Goal: Task Accomplishment & Management: Complete application form

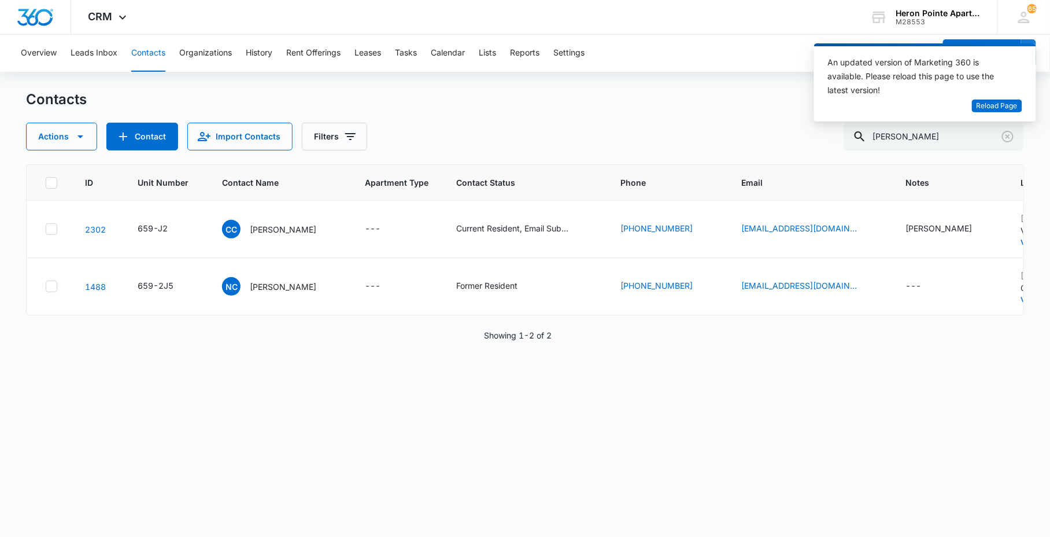
drag, startPoint x: 0, startPoint y: 0, endPoint x: 784, endPoint y: 146, distance: 797.5
click at [784, 146] on body "CRM Apps Reputation Websites Forms CRM Email Social Content Ads Intelligence Fi…" at bounding box center [525, 268] width 1050 height 537
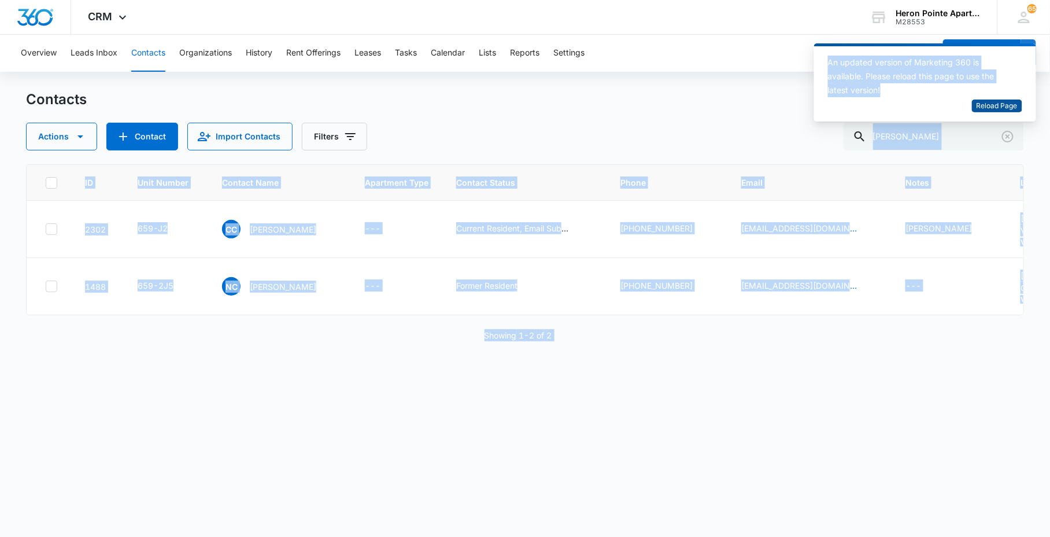
click at [1009, 102] on span "Reload Page" at bounding box center [997, 106] width 41 height 11
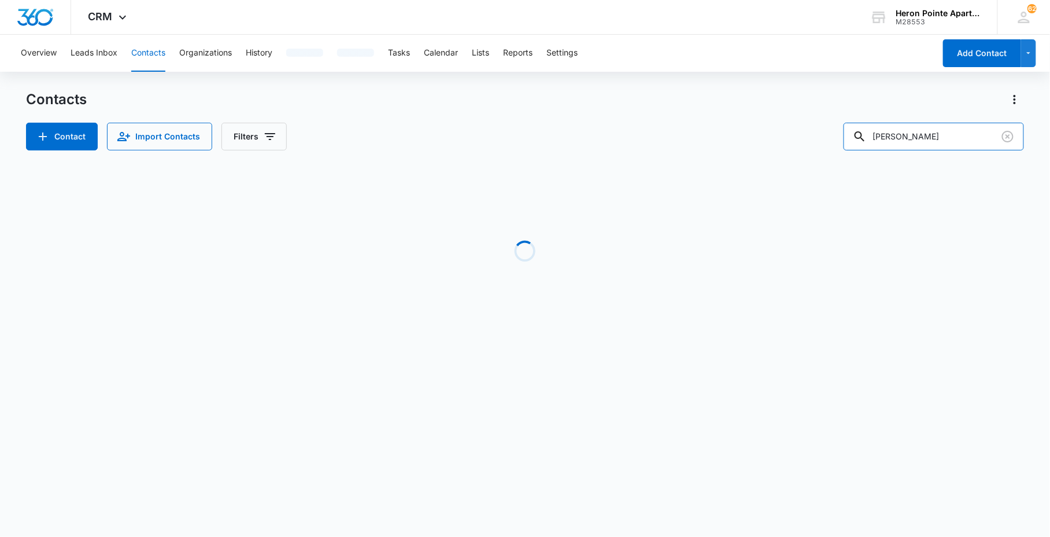
drag, startPoint x: 939, startPoint y: 143, endPoint x: 781, endPoint y: 147, distance: 157.9
click at [844, 151] on div "Contacts Contact Import Contacts Filters [PERSON_NAME] Loading No Results" at bounding box center [524, 220] width 997 height 261
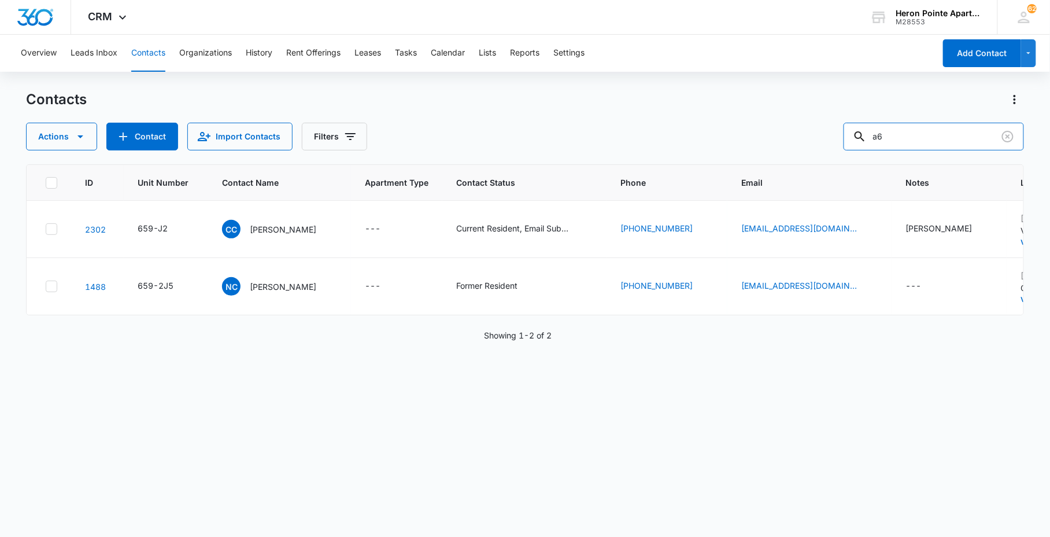
type input "a6"
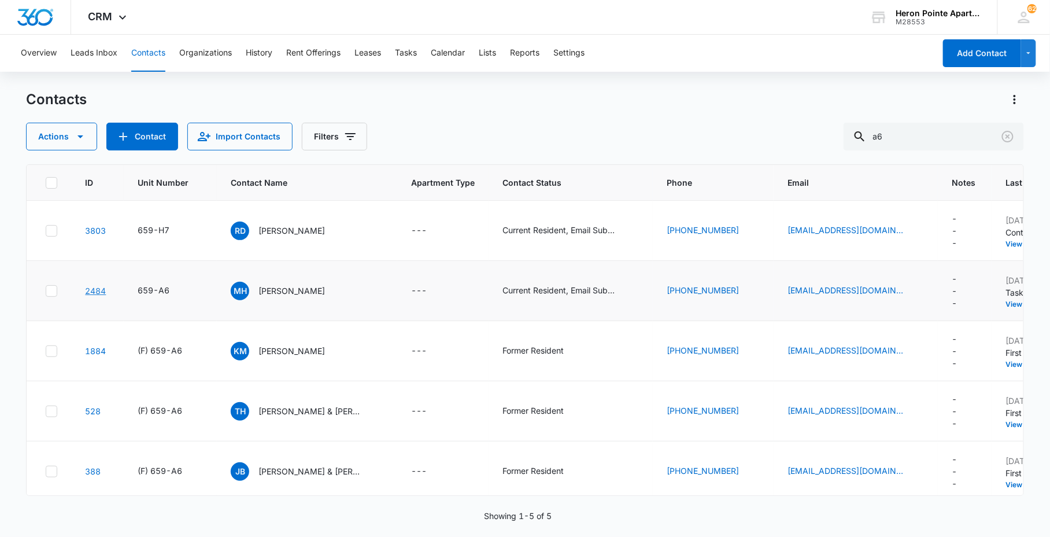
click at [95, 287] on link "2484" at bounding box center [95, 291] width 21 height 10
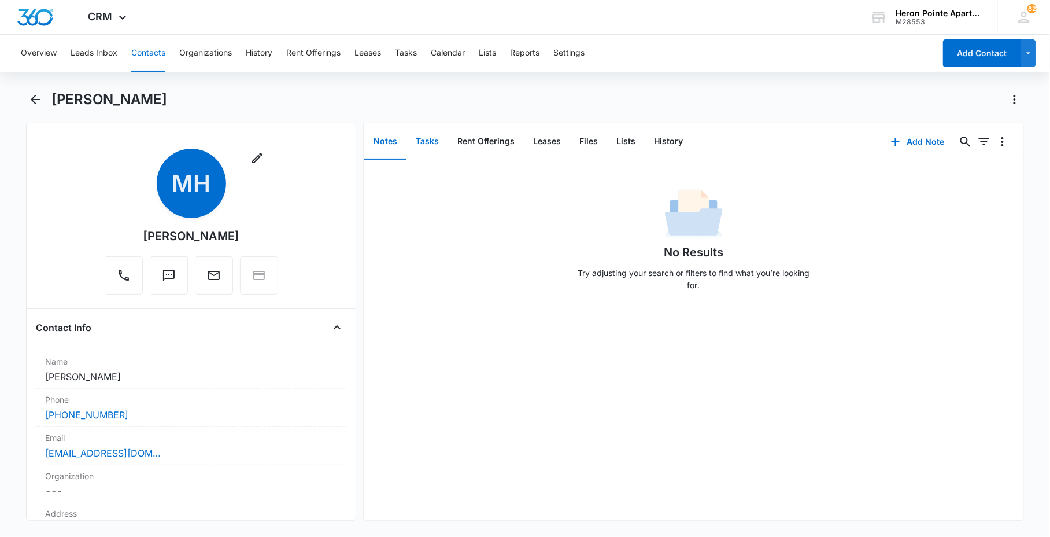
click at [435, 149] on button "Tasks" at bounding box center [428, 142] width 42 height 36
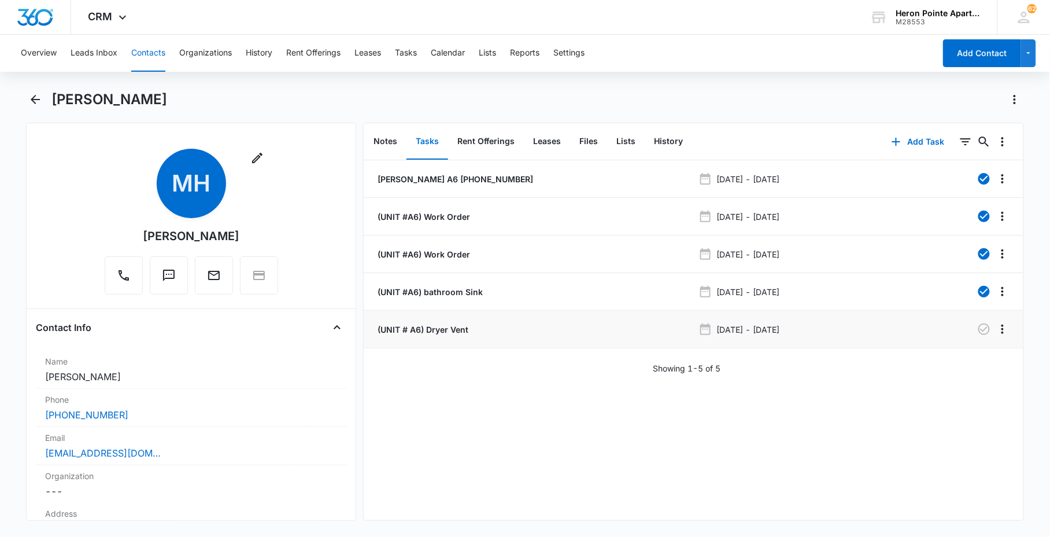
click at [441, 326] on p "(UNIT # A6) Dryer Vent" at bounding box center [421, 329] width 93 height 12
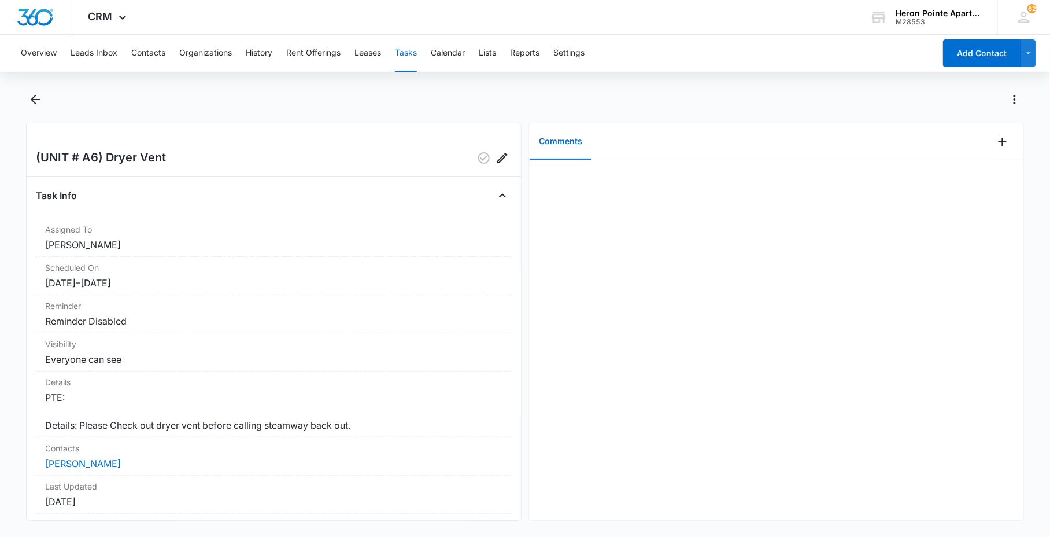
click at [182, 105] on div at bounding box center [537, 99] width 973 height 19
click at [142, 43] on button "Contacts" at bounding box center [148, 53] width 34 height 37
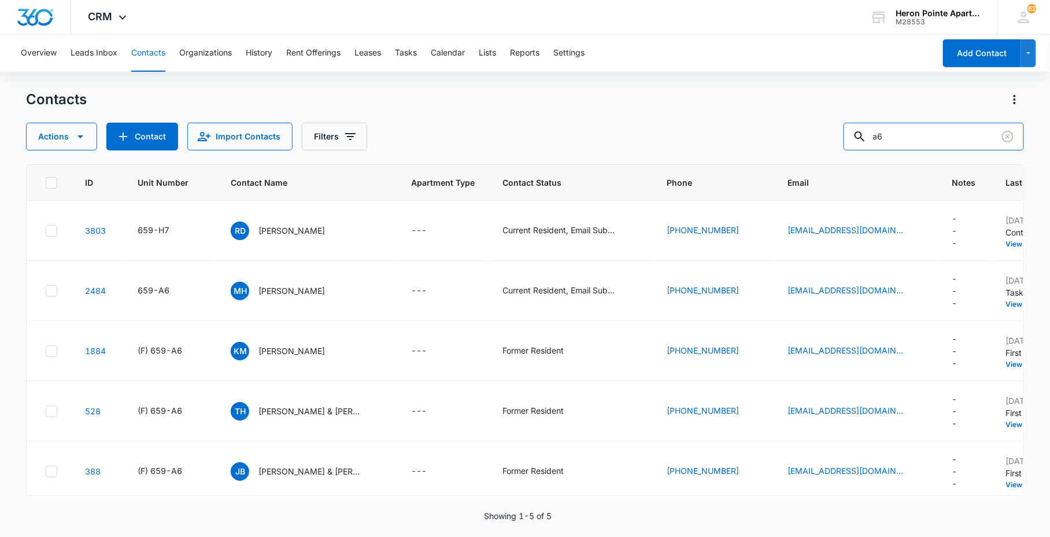
drag, startPoint x: 938, startPoint y: 134, endPoint x: 377, endPoint y: 116, distance: 561.2
click at [803, 124] on div "Actions Contact Import Contacts Filters a6" at bounding box center [524, 137] width 997 height 28
type input "2P3"
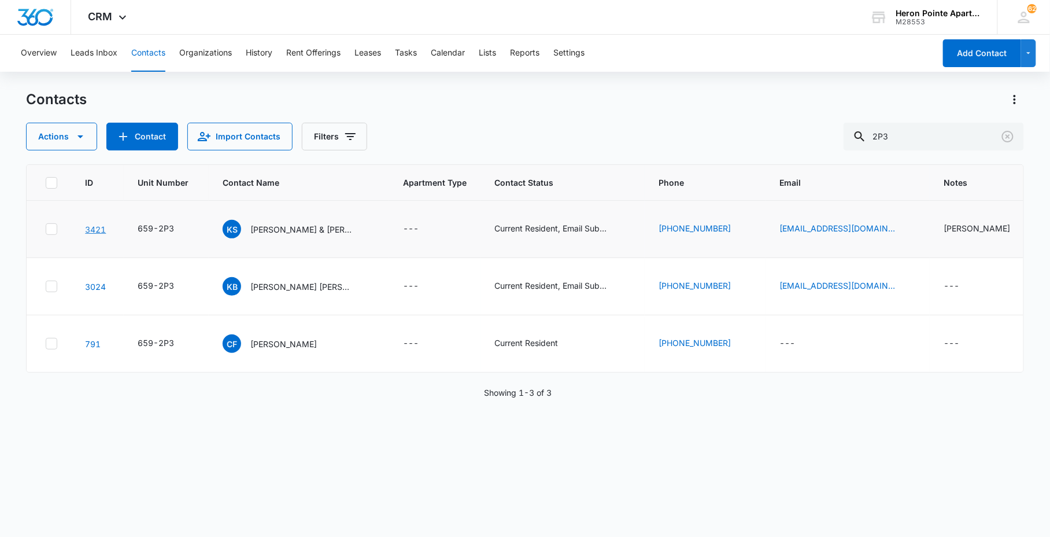
click at [90, 227] on link "3421" at bounding box center [95, 229] width 21 height 10
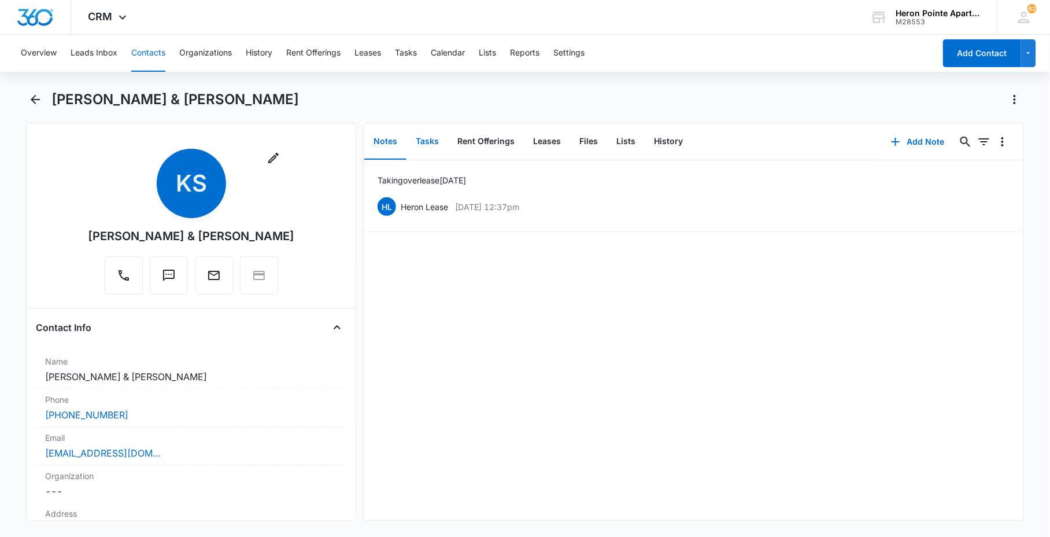
click at [422, 142] on button "Tasks" at bounding box center [428, 142] width 42 height 36
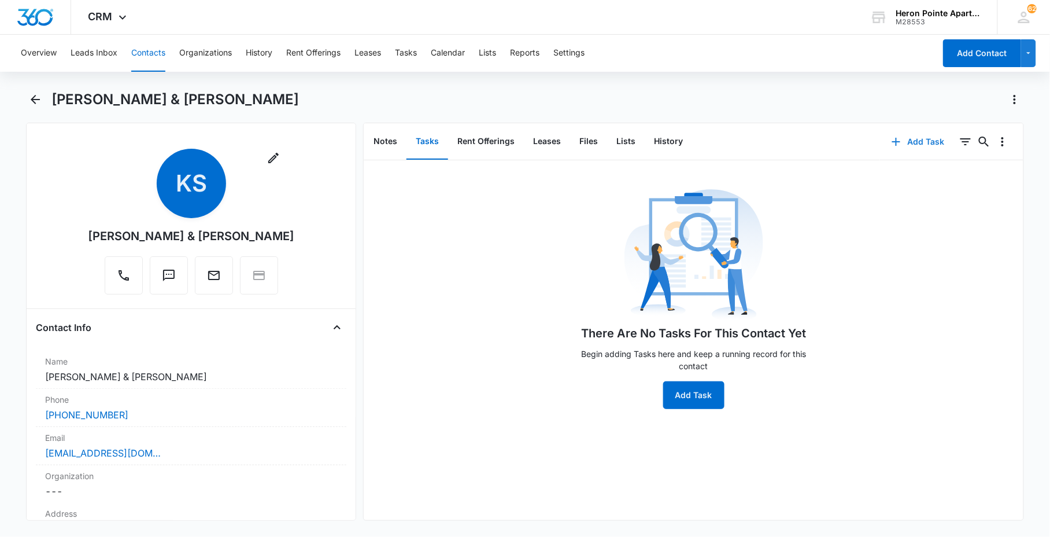
click at [918, 149] on button "Add Task" at bounding box center [918, 142] width 76 height 28
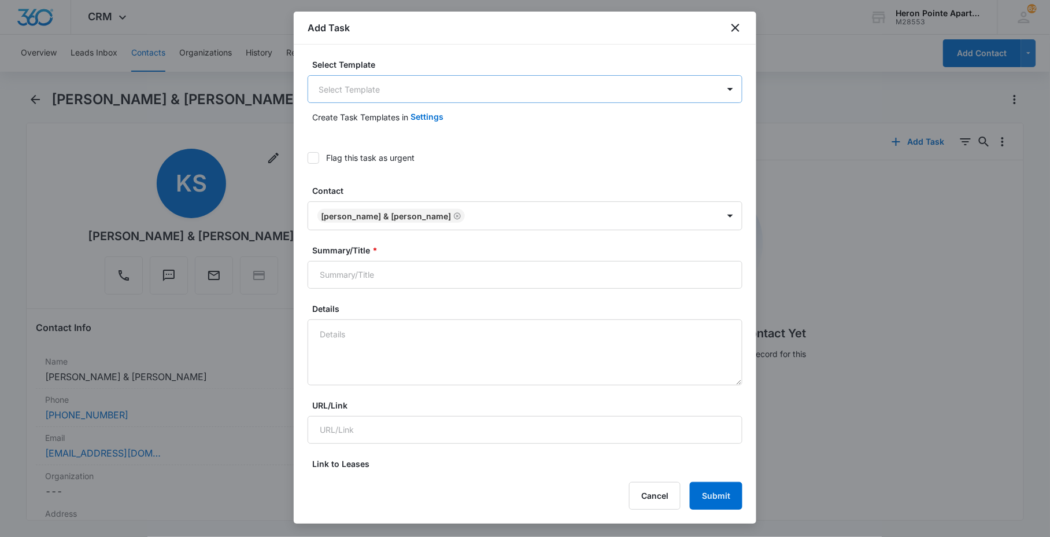
click at [488, 84] on body "CRM Apps Reputation Websites Forms CRM Email Social Content Ads Intelligence Fi…" at bounding box center [525, 268] width 1050 height 537
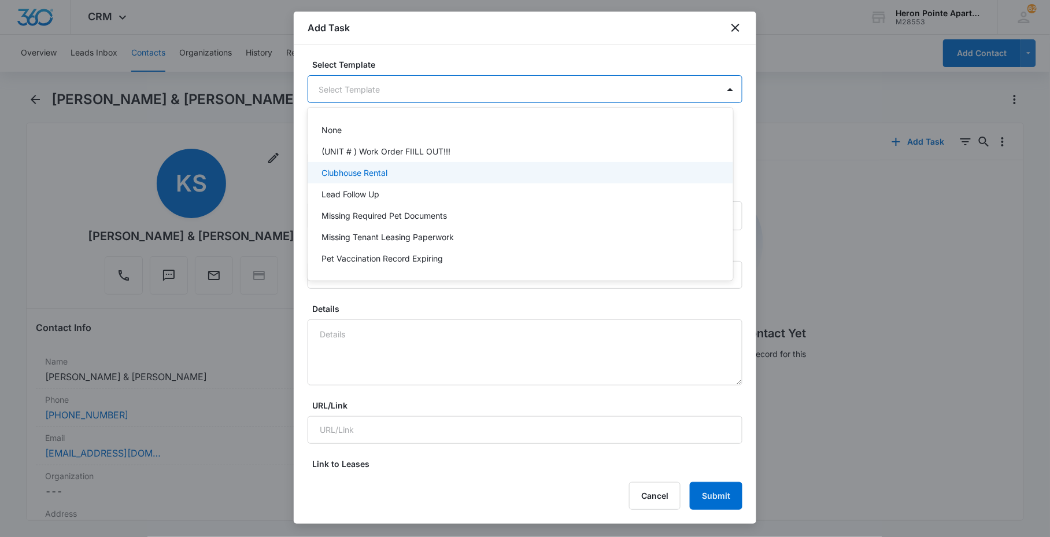
click at [484, 152] on div "(UNIT # ) Work Order FIILL OUT!!!" at bounding box center [519, 151] width 395 height 12
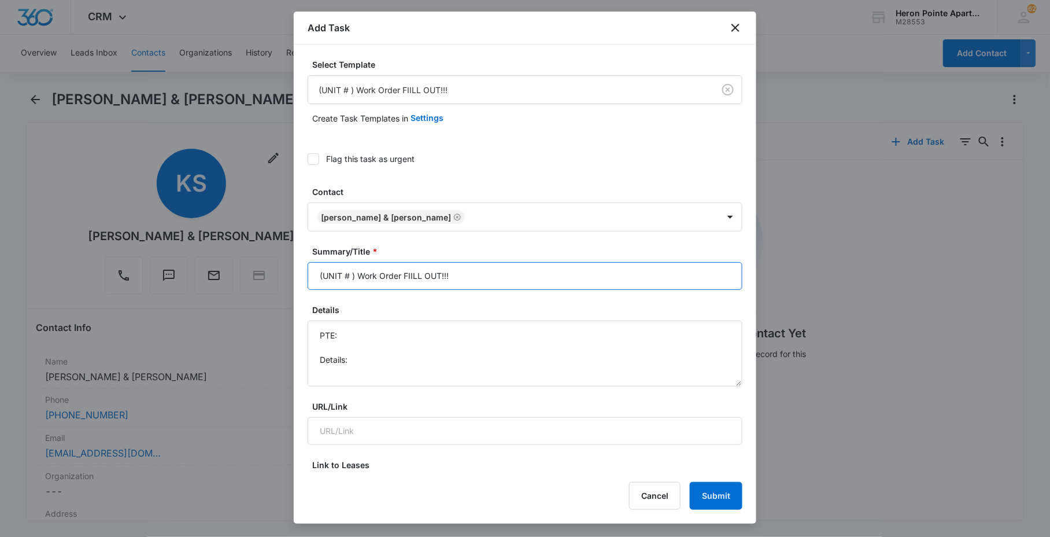
click at [330, 274] on input "(UNIT # ) Work Order FIILL OUT!!!" at bounding box center [525, 276] width 435 height 28
click at [346, 280] on input "(UNIT # ) Work Order FIILL OUT!!!" at bounding box center [525, 276] width 435 height 28
click at [349, 280] on input "(UNIT # ) Work Order FIILL OUT!!!" at bounding box center [525, 276] width 435 height 28
drag, startPoint x: 414, startPoint y: 274, endPoint x: 625, endPoint y: 319, distance: 215.3
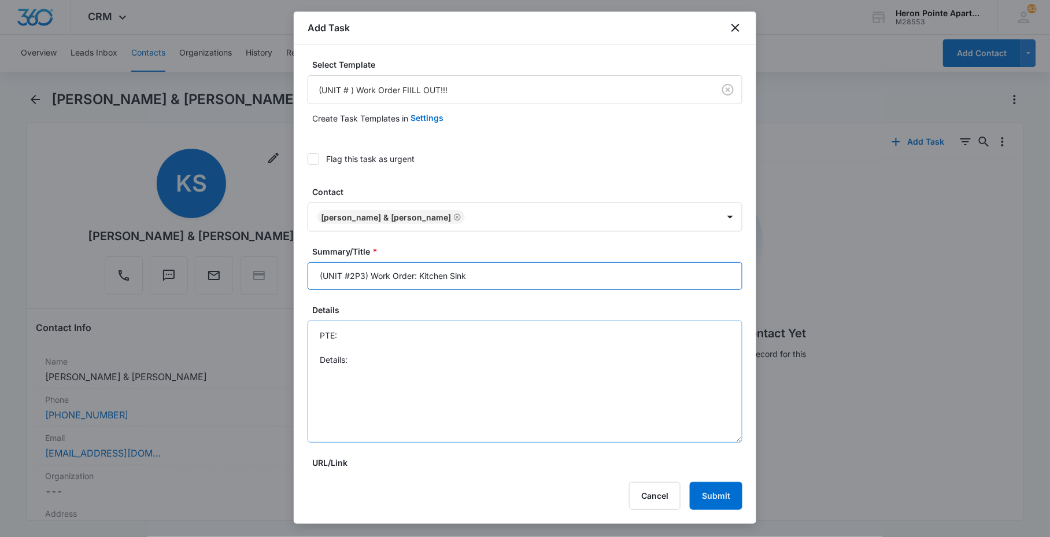
drag, startPoint x: 729, startPoint y: 382, endPoint x: 724, endPoint y: 457, distance: 75.3
click at [724, 442] on textarea "PTE: Details:" at bounding box center [525, 381] width 435 height 122
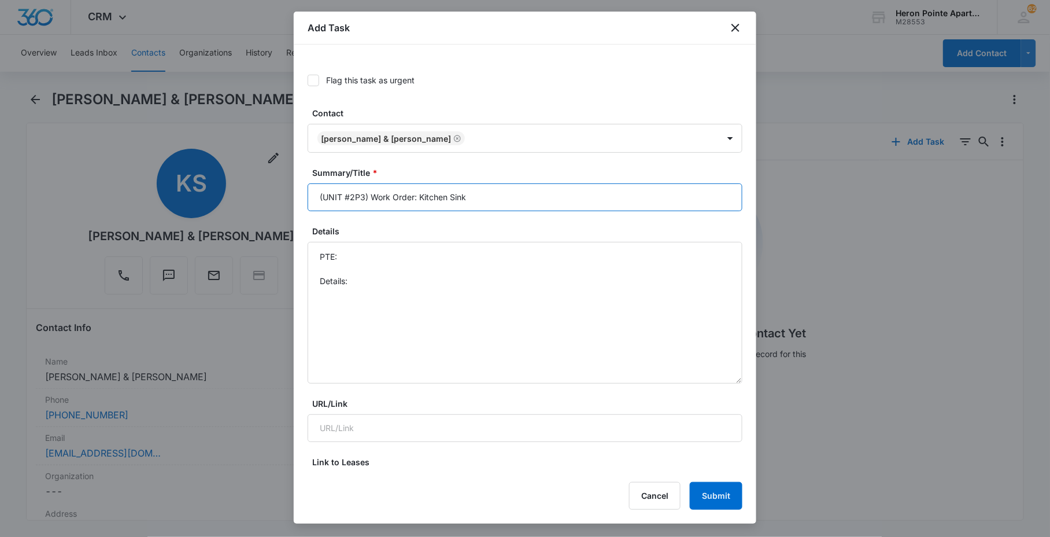
scroll to position [193, 0]
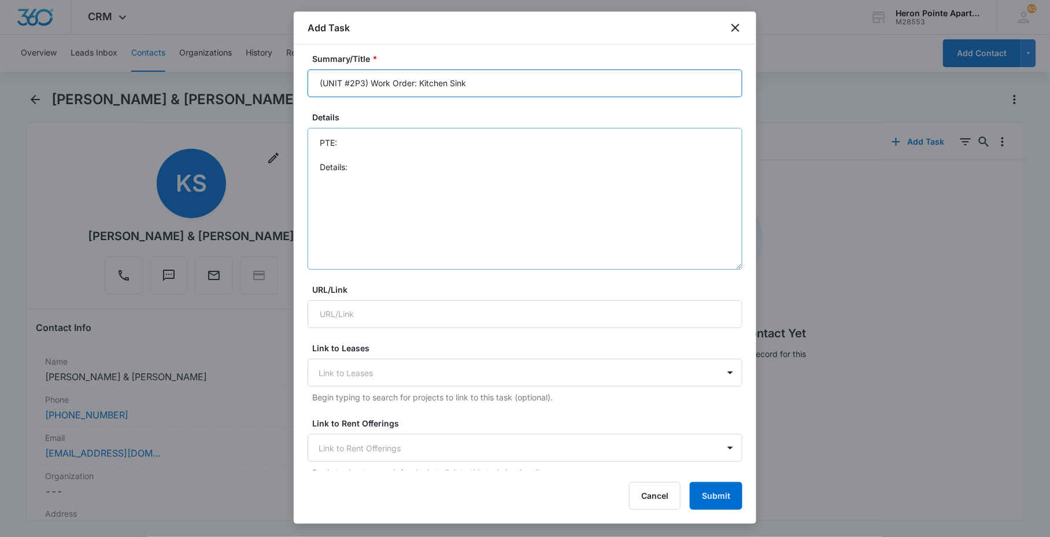
type input "(UNIT #2P3) Work Order: Kitchen Sink"
click at [420, 194] on textarea "PTE: Details:" at bounding box center [525, 199] width 435 height 142
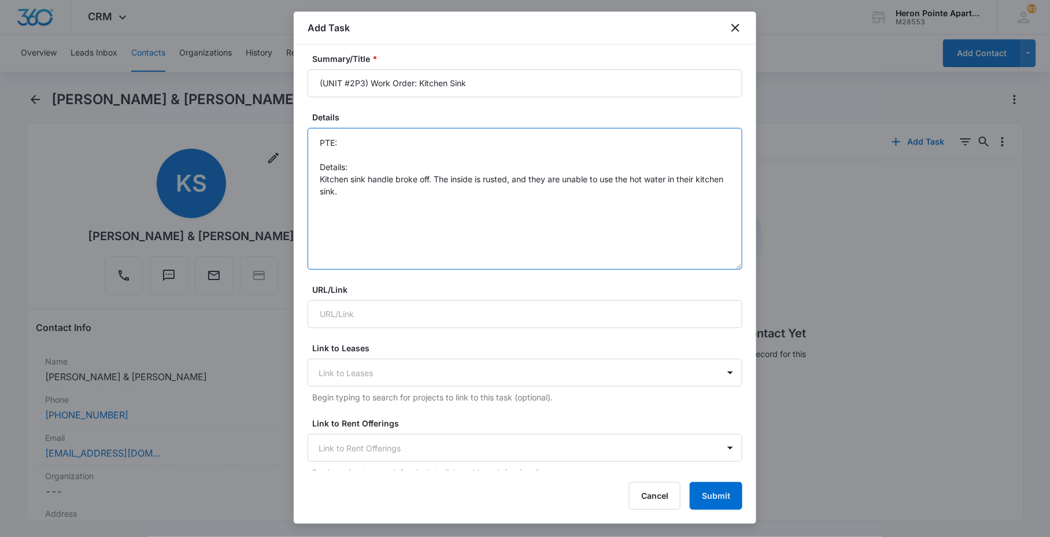
click at [344, 153] on textarea "PTE: Details: Kitchen sink handle broke off. The inside is rusted, and they are…" at bounding box center [525, 199] width 435 height 142
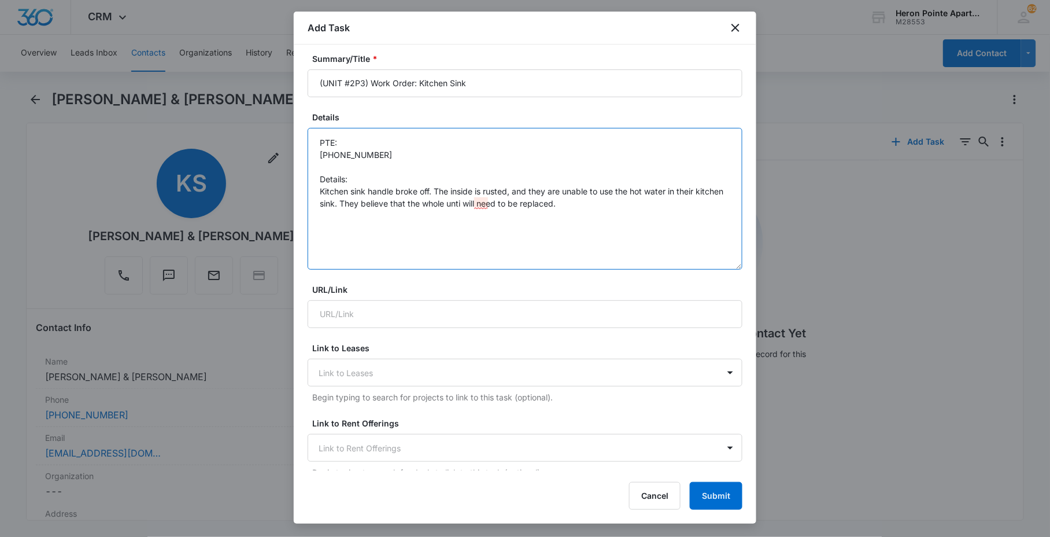
click at [490, 203] on textarea "PTE: [PHONE_NUMBER] Details: Kitchen sink handle broke off. The inside is ruste…" at bounding box center [525, 199] width 435 height 142
drag, startPoint x: 308, startPoint y: 147, endPoint x: 315, endPoint y: 152, distance: 8.3
click at [309, 147] on textarea "PTE: [PHONE_NUMBER] Details: Kitchen sink handle broke off. The inside is ruste…" at bounding box center [525, 199] width 435 height 142
click at [315, 152] on textarea "PTE: [PHONE_NUMBER] Details: Kitchen sink handle broke off. The inside is ruste…" at bounding box center [525, 199] width 435 height 142
click at [484, 169] on textarea "PTE: [PERSON_NAME]: [PHONE_NUMBER] Details: Kitchen sink handle broke off. The …" at bounding box center [525, 199] width 435 height 142
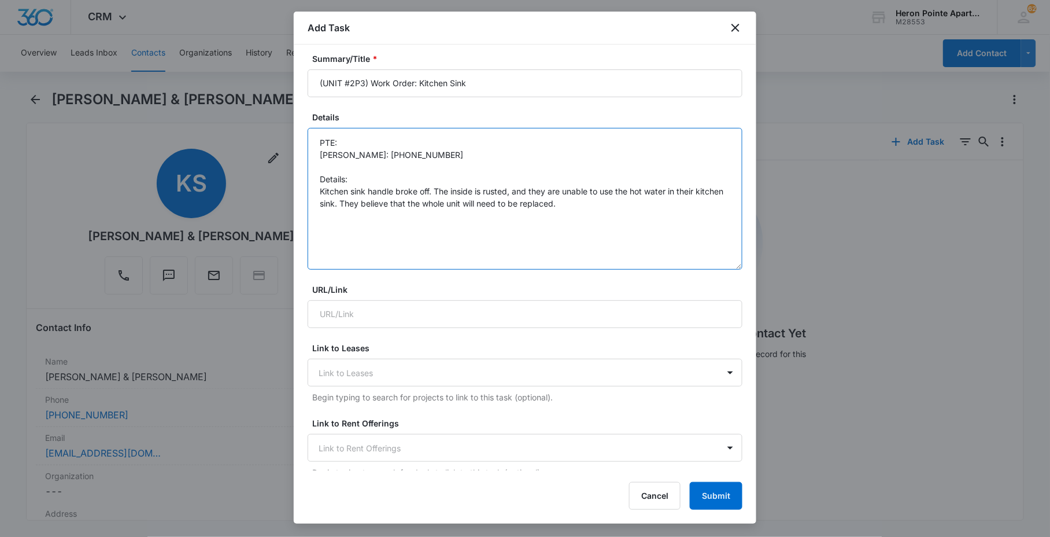
click at [327, 152] on textarea "PTE: [PERSON_NAME]: [PHONE_NUMBER] Details: Kitchen sink handle broke off. The …" at bounding box center [525, 199] width 435 height 142
click at [327, 151] on textarea "PTE: [PERSON_NAME]: [PHONE_NUMBER] Details: Kitchen sink handle broke off. The …" at bounding box center [525, 199] width 435 height 142
click at [493, 247] on textarea "PTE: [PERSON_NAME]: [PHONE_NUMBER] [PERSON_NAME]: [PHONE_NUMBER] Details: Kitch…" at bounding box center [525, 199] width 435 height 142
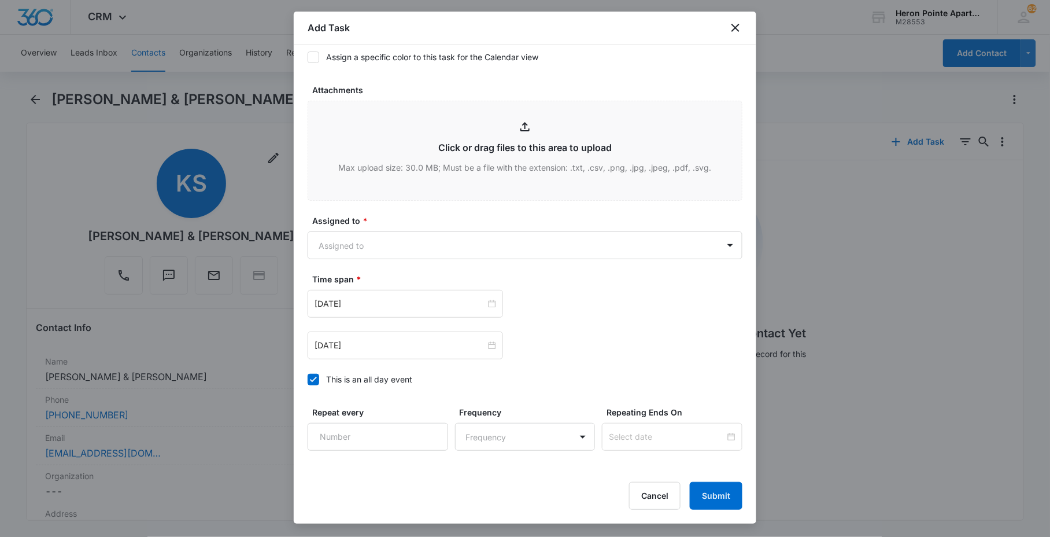
scroll to position [642, 0]
type textarea "PTE: [PERSON_NAME]: [PHONE_NUMBER] [PERSON_NAME]: [PHONE_NUMBER] Details: Kitch…"
click at [382, 246] on body "CRM Apps Reputation Websites Forms CRM Email Social Content Ads Intelligence Fi…" at bounding box center [525, 268] width 1050 height 537
type input "a"
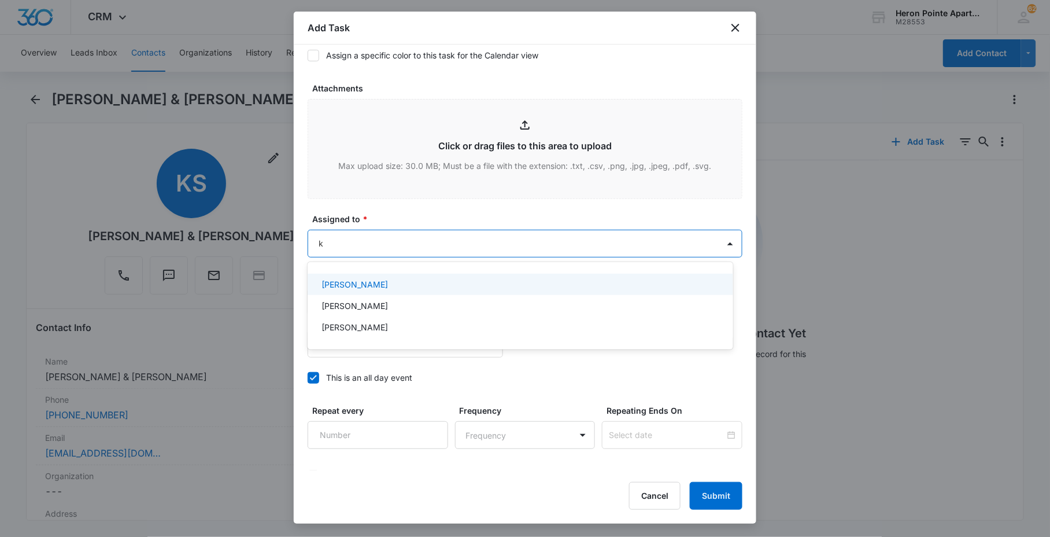
type input "ka"
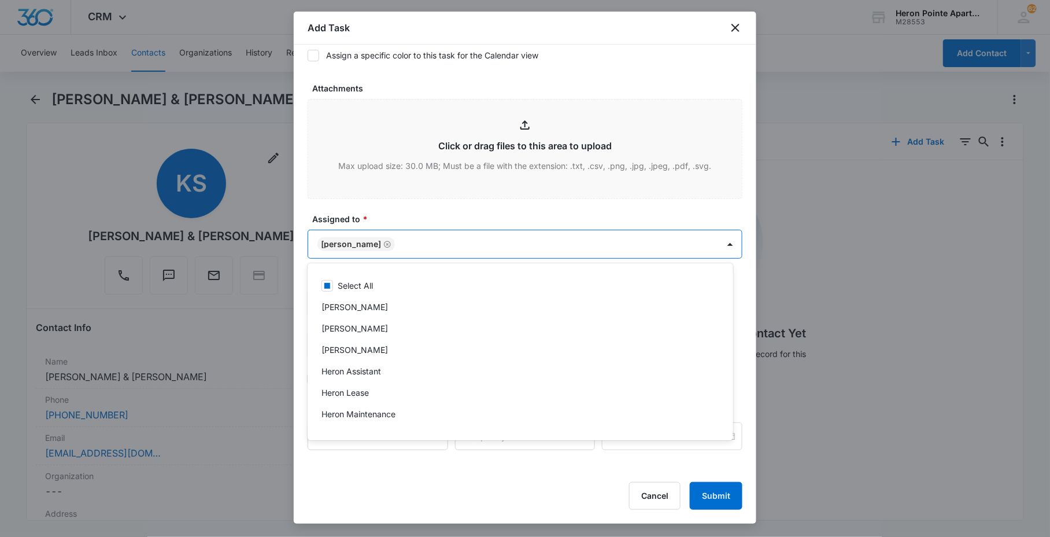
click at [423, 209] on div at bounding box center [525, 268] width 1050 height 537
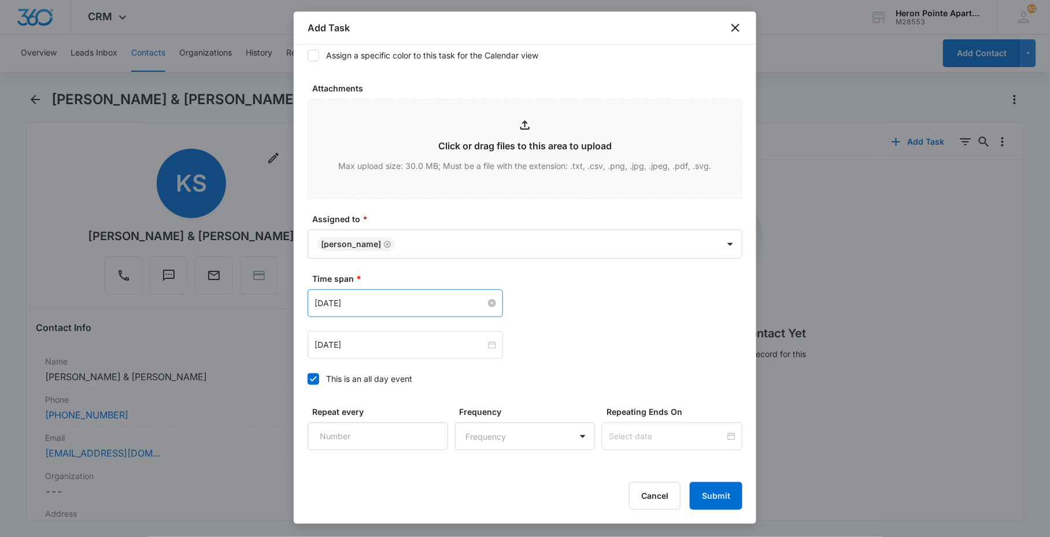
click at [373, 302] on input "[DATE]" at bounding box center [400, 303] width 171 height 13
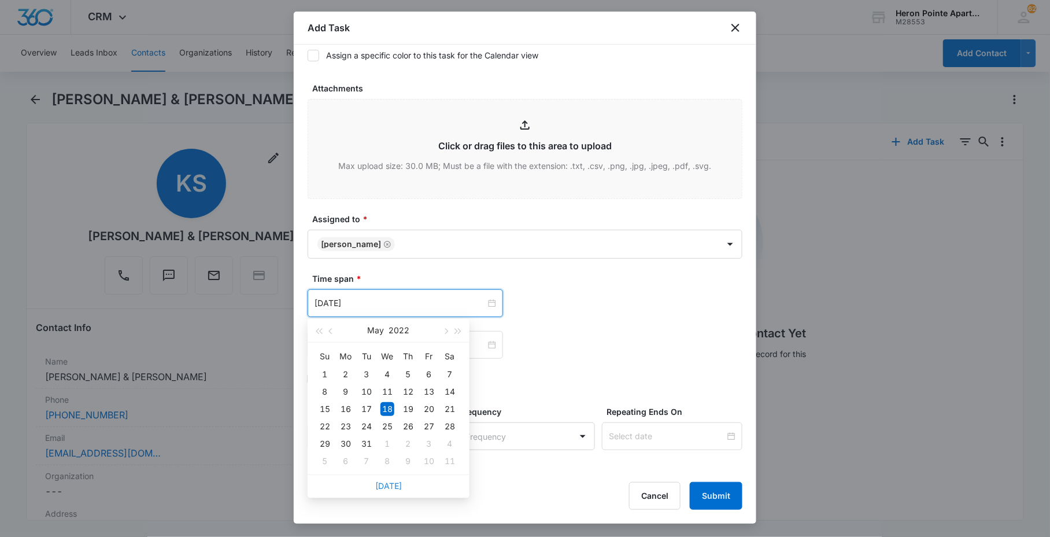
click at [385, 485] on link "[DATE]" at bounding box center [388, 486] width 27 height 10
type input "[DATE]"
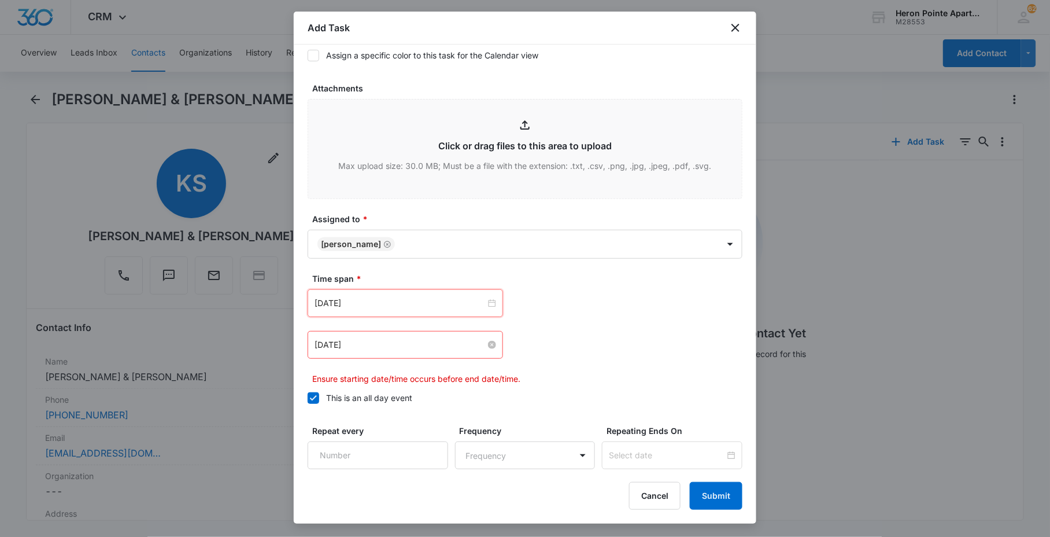
click at [394, 343] on input "[DATE]" at bounding box center [400, 344] width 171 height 13
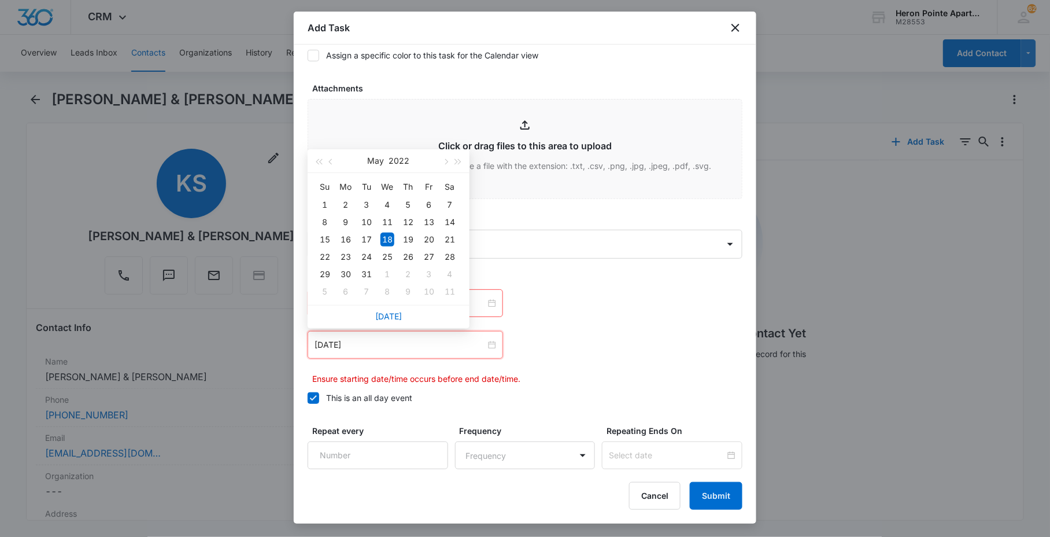
click at [390, 321] on div "[DATE]" at bounding box center [389, 316] width 162 height 23
click at [390, 315] on link "[DATE]" at bounding box center [388, 316] width 27 height 10
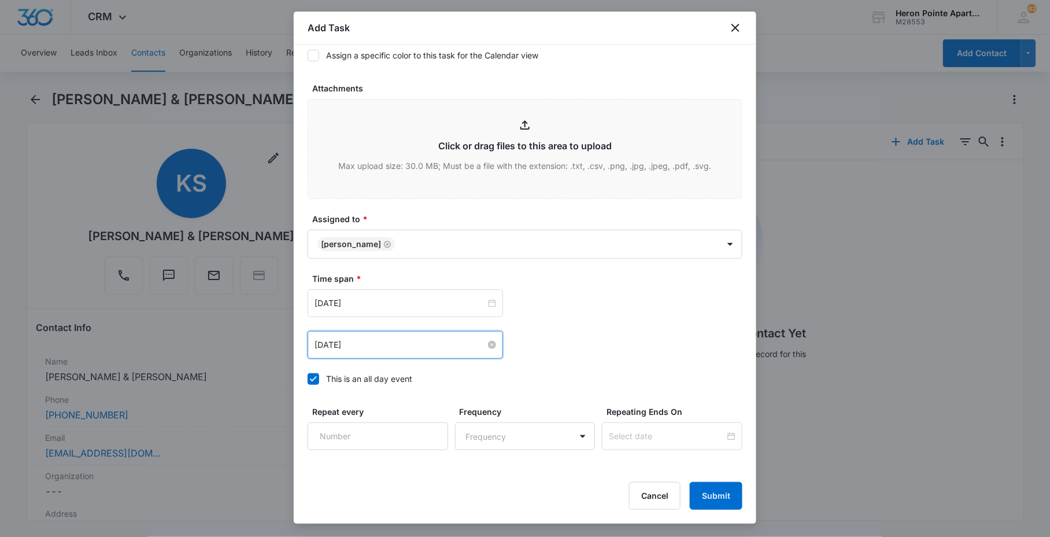
click at [394, 342] on input "[DATE]" at bounding box center [400, 344] width 171 height 13
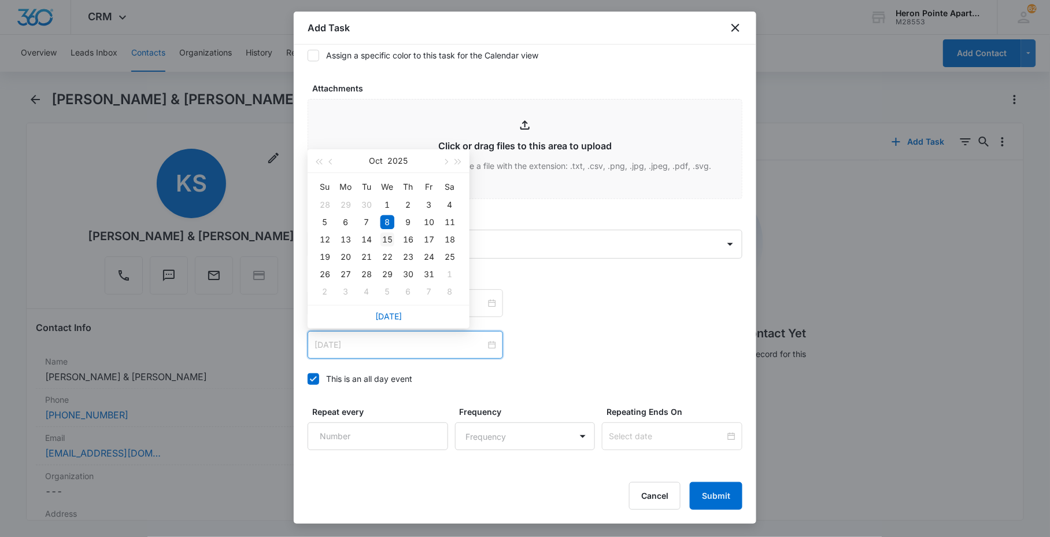
type input "[DATE]"
click at [394, 236] on div "15" at bounding box center [387, 239] width 14 height 14
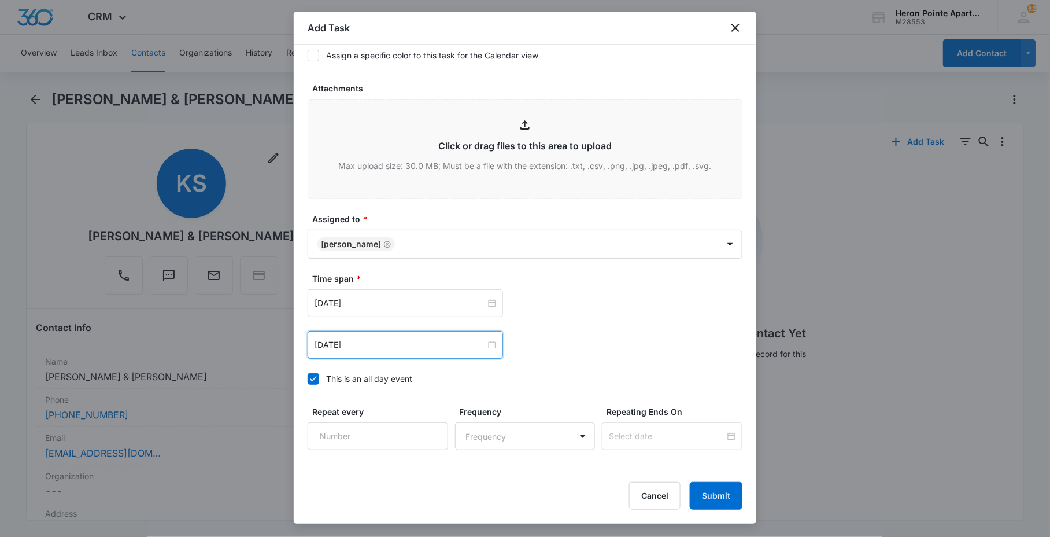
click at [644, 346] on div "[DATE] [DATE] Su Mo Tu We Th Fr Sa 28 29 30 1 2 3 4 5 6 7 8 9 10 11 12 13 14 15…" at bounding box center [525, 345] width 435 height 28
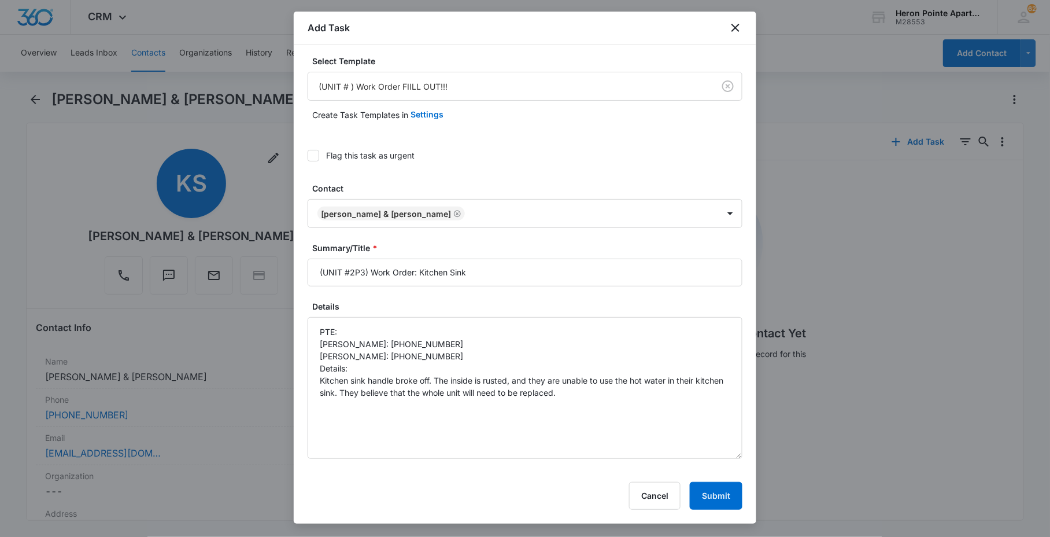
scroll to position [0, 0]
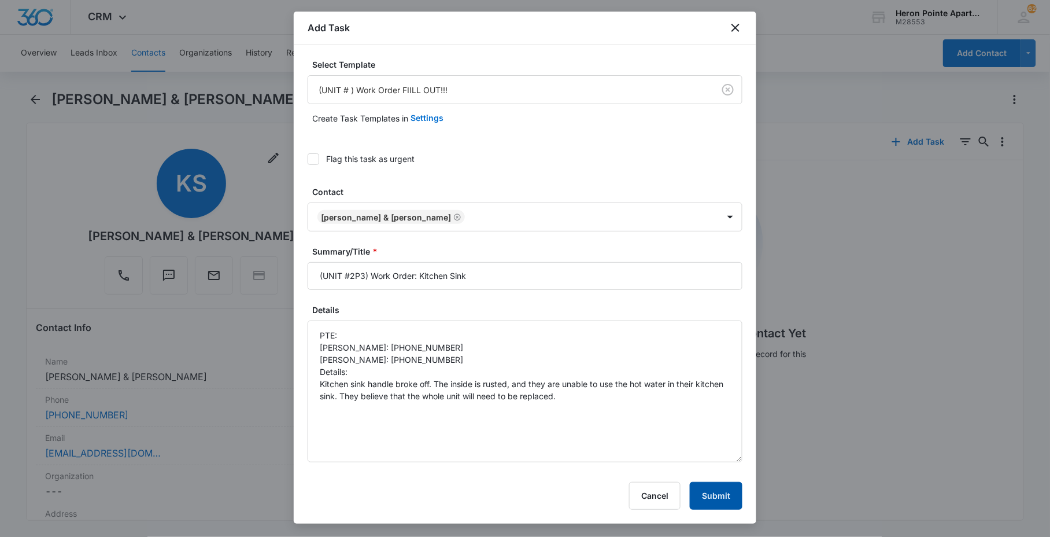
drag, startPoint x: 718, startPoint y: 506, endPoint x: 719, endPoint y: 500, distance: 5.9
click at [718, 504] on button "Submit" at bounding box center [716, 496] width 53 height 28
